Goal: Information Seeking & Learning: Learn about a topic

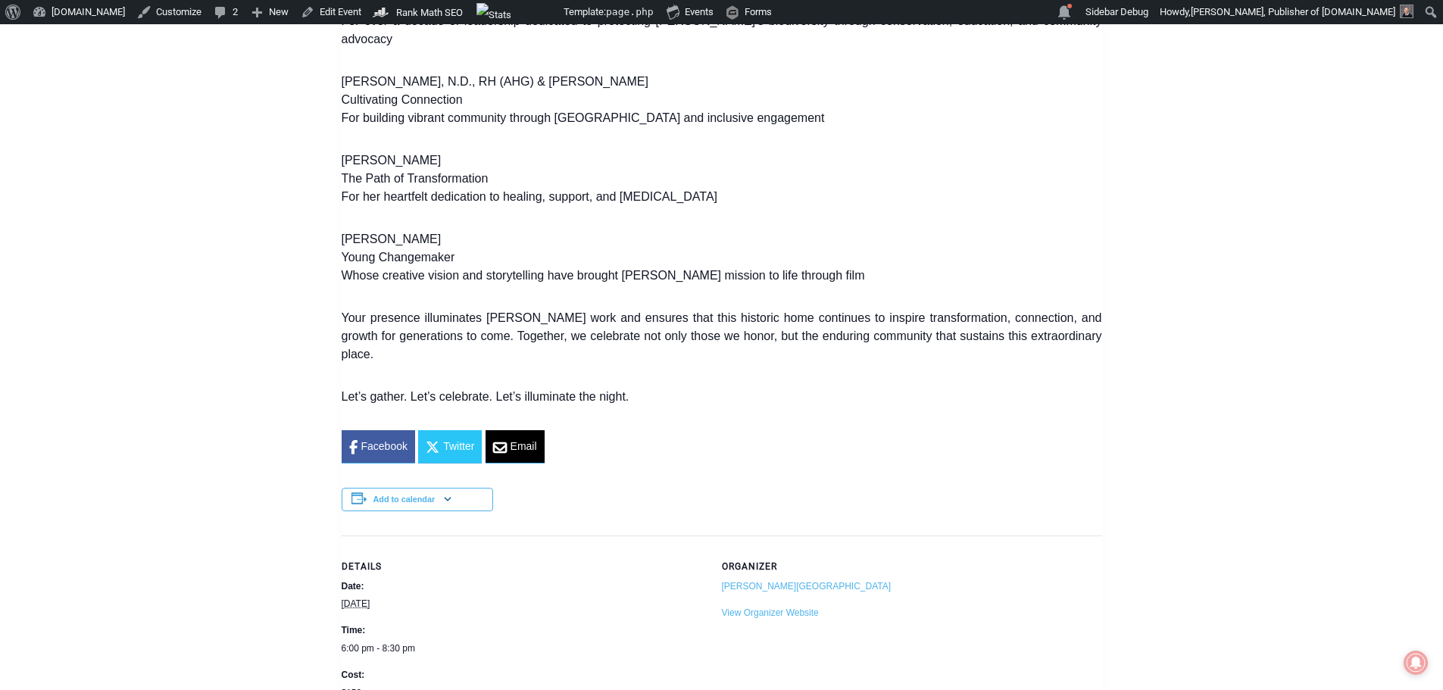
scroll to position [1743, 0]
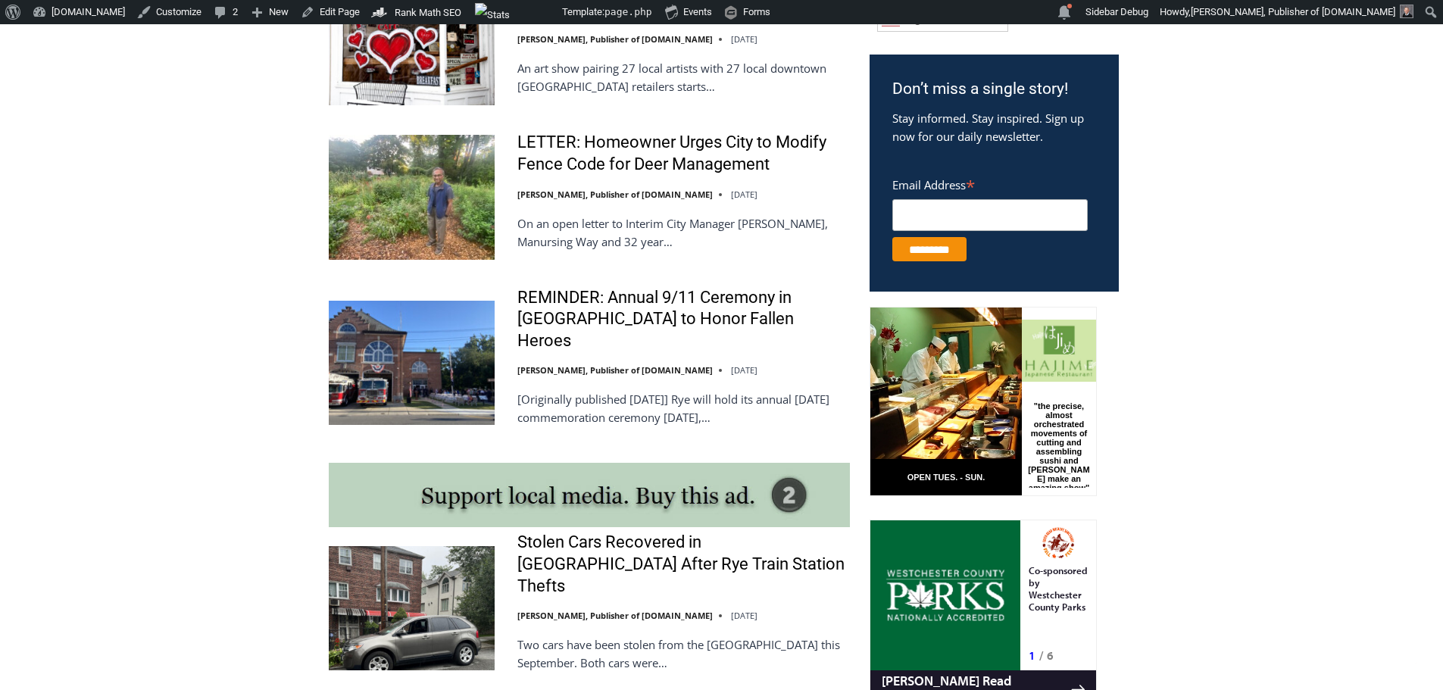
scroll to position [958, 0]
